Goal: Transaction & Acquisition: Book appointment/travel/reservation

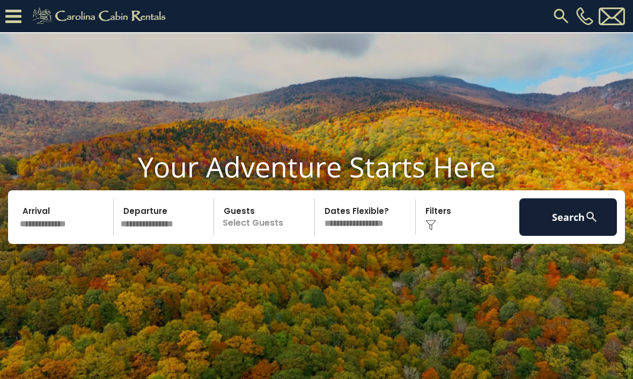
click at [42, 225] on input "text" at bounding box center [65, 217] width 98 height 38
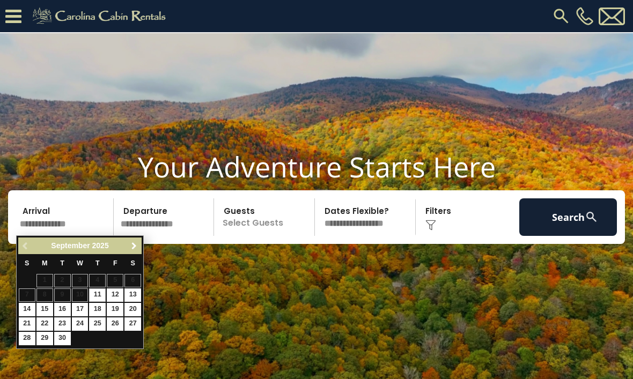
click at [140, 240] on link "Next" at bounding box center [133, 245] width 13 height 13
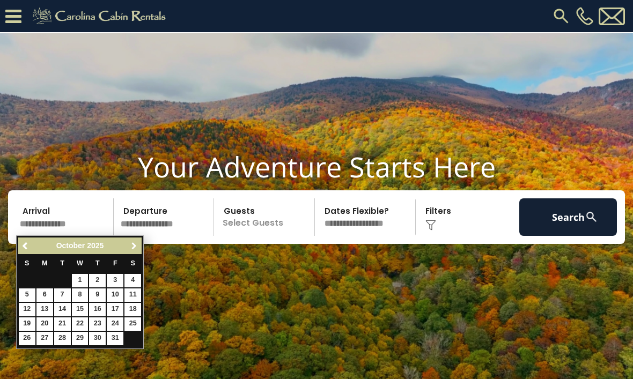
click at [135, 247] on span "Next" at bounding box center [134, 246] width 9 height 9
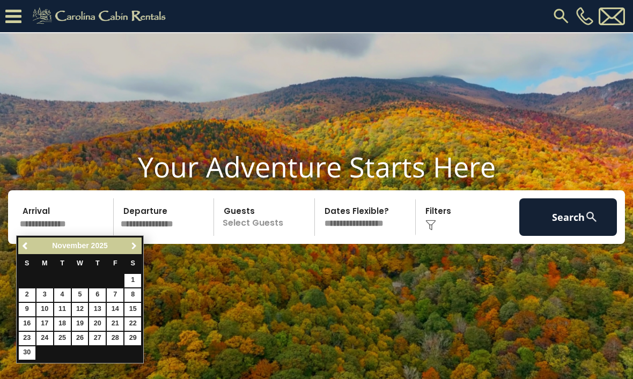
click at [139, 248] on link "Next" at bounding box center [133, 245] width 13 height 13
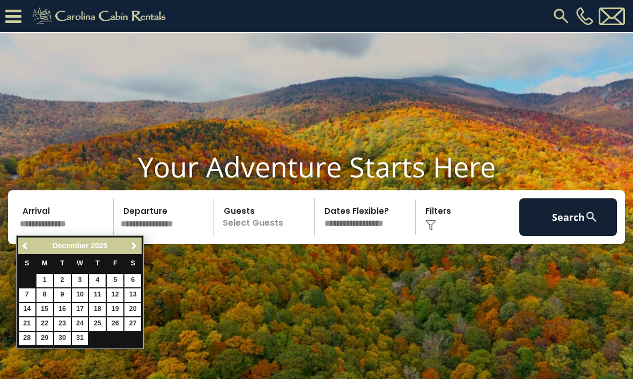
click at [100, 281] on link "4" at bounding box center [97, 280] width 17 height 13
type input "*******"
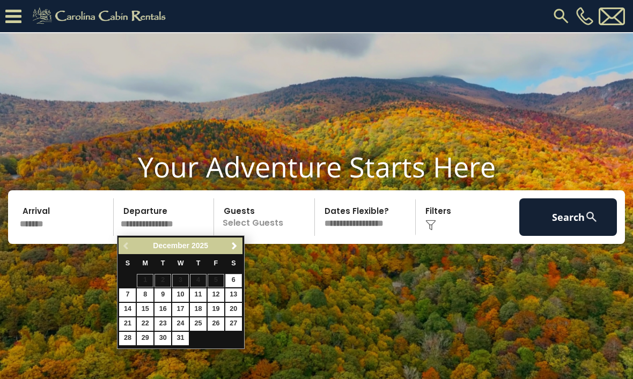
click at [234, 281] on link "6" at bounding box center [233, 280] width 17 height 13
type input "*******"
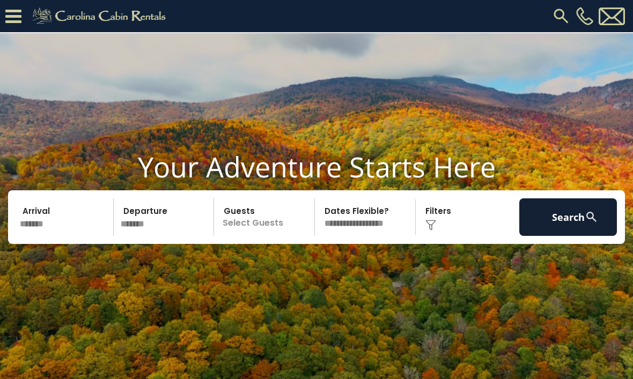
click at [262, 225] on p "Select Guests" at bounding box center [265, 217] width 97 height 38
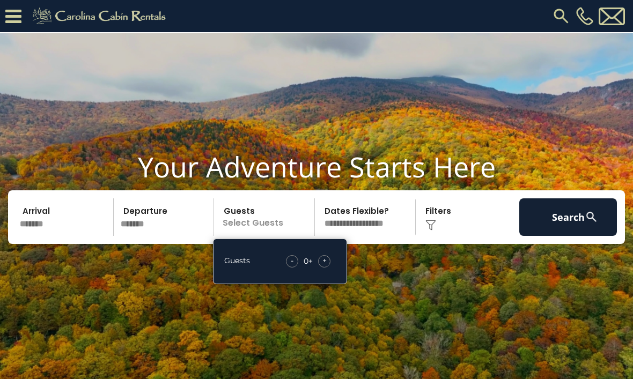
click at [328, 260] on div "+" at bounding box center [324, 261] width 12 height 12
click at [326, 258] on span "+" at bounding box center [324, 260] width 4 height 11
click at [321, 261] on div "+" at bounding box center [324, 261] width 12 height 12
click at [323, 263] on span "+" at bounding box center [324, 260] width 4 height 11
click at [323, 260] on span "+" at bounding box center [324, 260] width 4 height 11
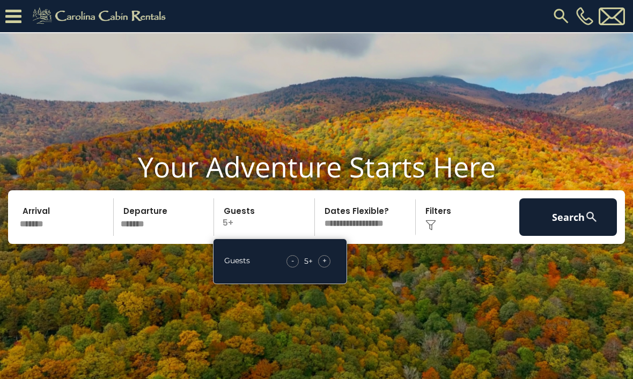
click at [324, 262] on span "+" at bounding box center [324, 260] width 4 height 11
click at [323, 262] on span "+" at bounding box center [324, 260] width 4 height 11
click at [322, 262] on span "+" at bounding box center [324, 260] width 4 height 11
click at [324, 263] on span "+" at bounding box center [324, 260] width 4 height 11
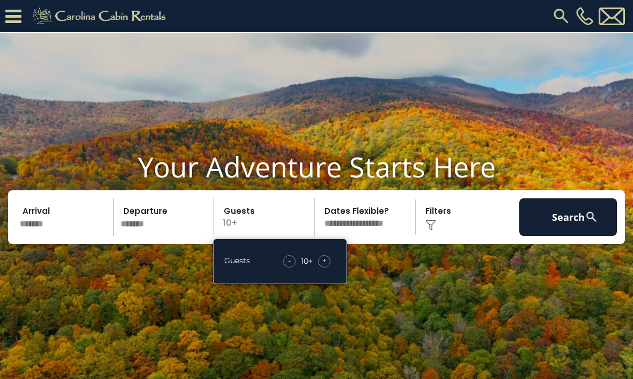
click at [324, 262] on span "+" at bounding box center [324, 260] width 4 height 11
click at [386, 223] on select "**********" at bounding box center [366, 217] width 97 height 38
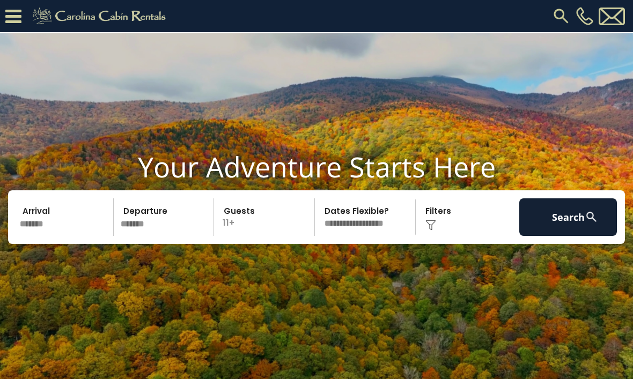
click at [442, 218] on div "Click to Choose" at bounding box center [468, 217] width 98 height 38
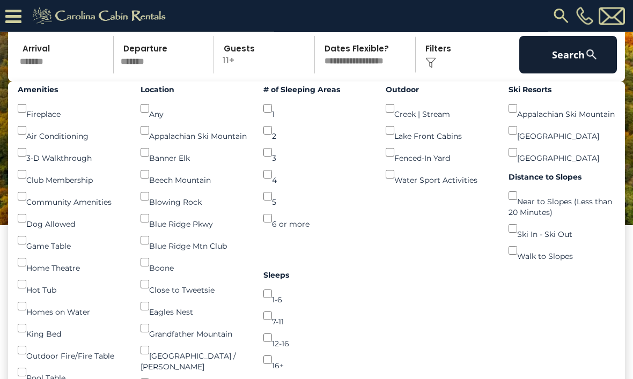
scroll to position [130, 0]
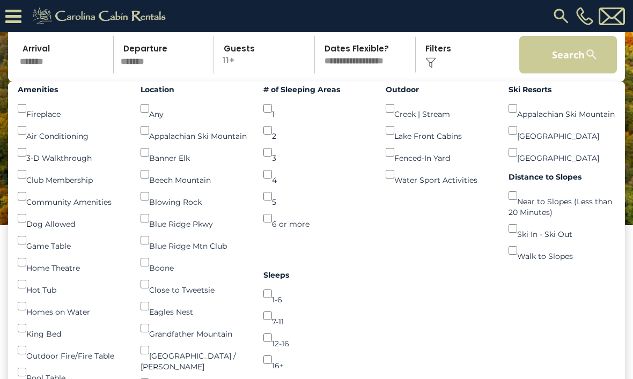
click at [586, 62] on button "Search" at bounding box center [568, 55] width 98 height 38
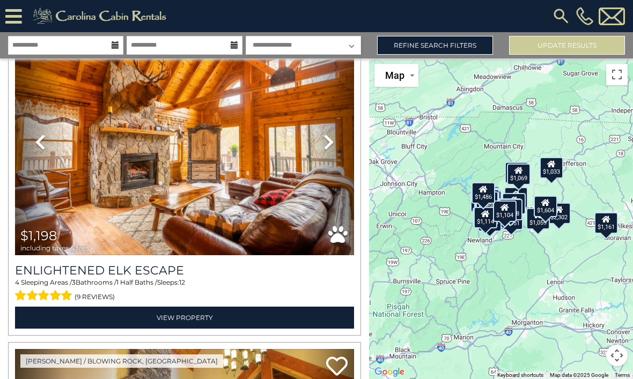
scroll to position [1040, 0]
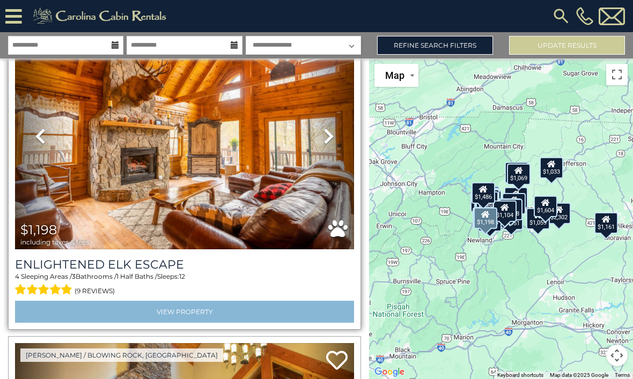
click at [114, 311] on link "View Property" at bounding box center [184, 312] width 339 height 22
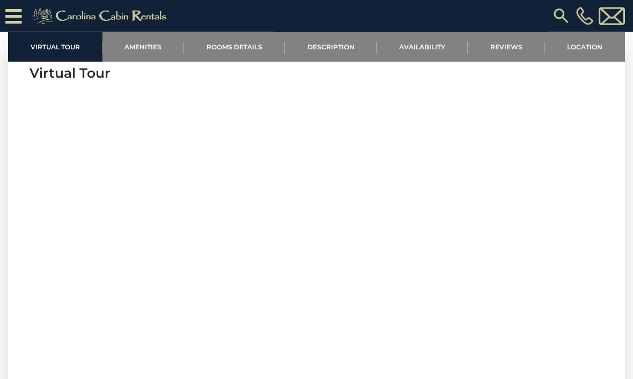
scroll to position [379, 0]
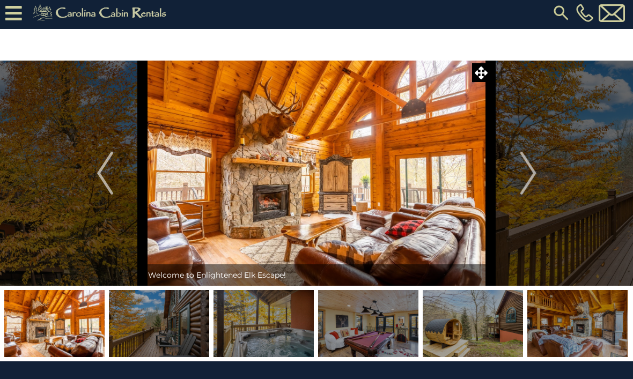
click at [153, 322] on img at bounding box center [159, 323] width 100 height 67
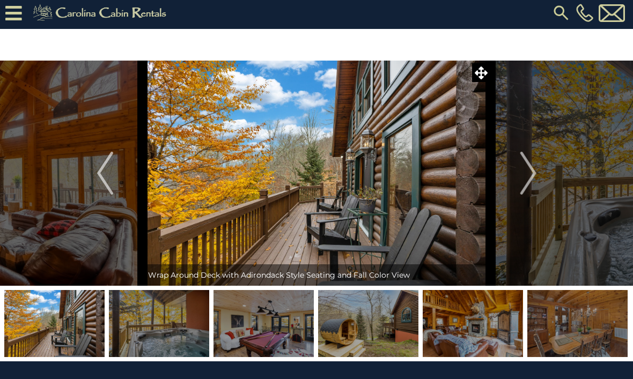
click at [206, 296] on img at bounding box center [159, 323] width 100 height 67
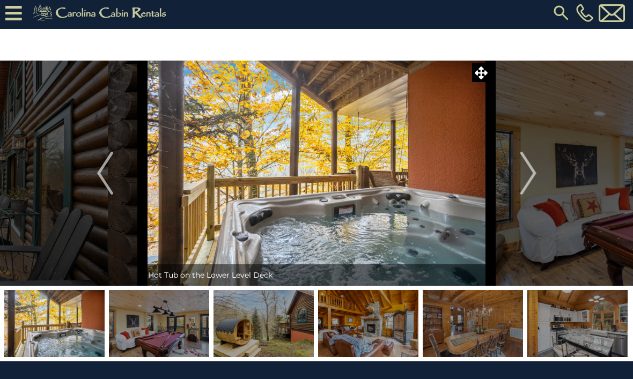
click at [470, 332] on img at bounding box center [473, 323] width 100 height 67
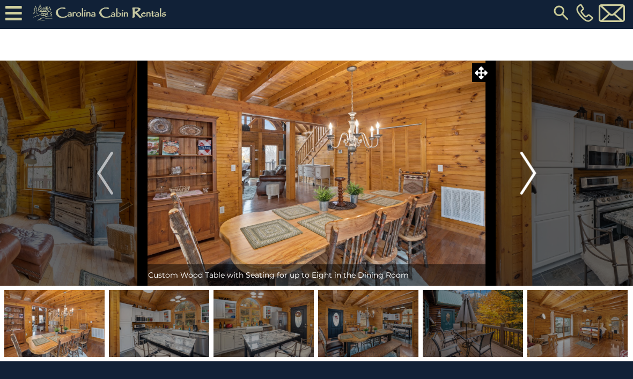
click at [533, 158] on img "Next" at bounding box center [528, 173] width 16 height 43
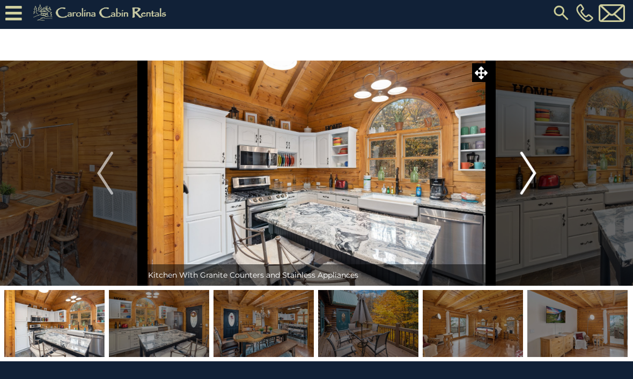
click at [526, 176] on img "Next" at bounding box center [528, 173] width 16 height 43
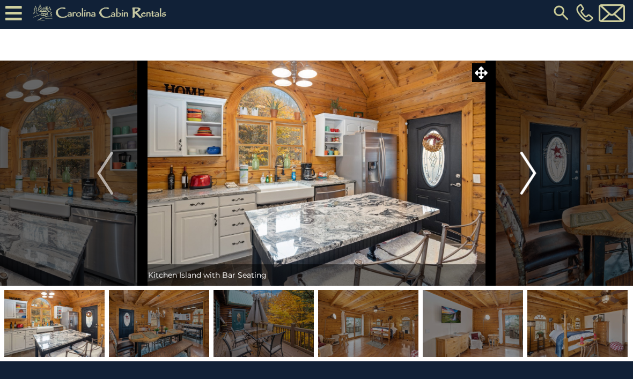
click at [529, 167] on img "Next" at bounding box center [528, 173] width 16 height 43
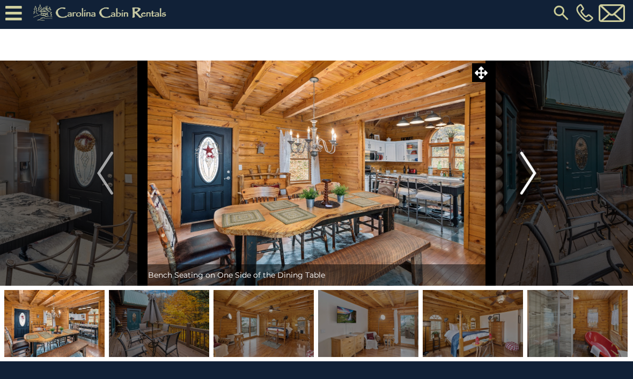
click at [532, 169] on img "Next" at bounding box center [528, 173] width 16 height 43
